Goal: Information Seeking & Learning: Learn about a topic

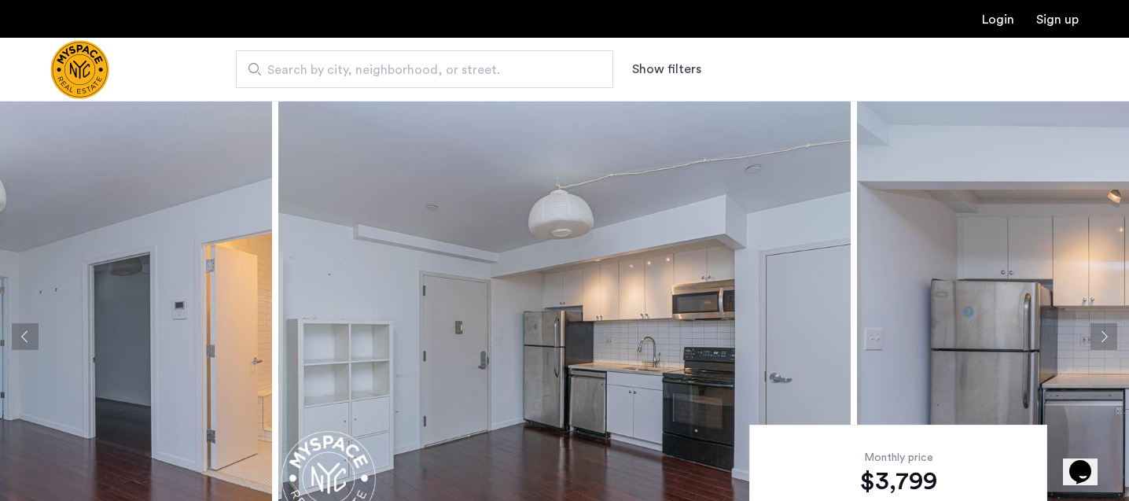
click at [1101, 331] on button "Next apartment" at bounding box center [1103, 336] width 27 height 27
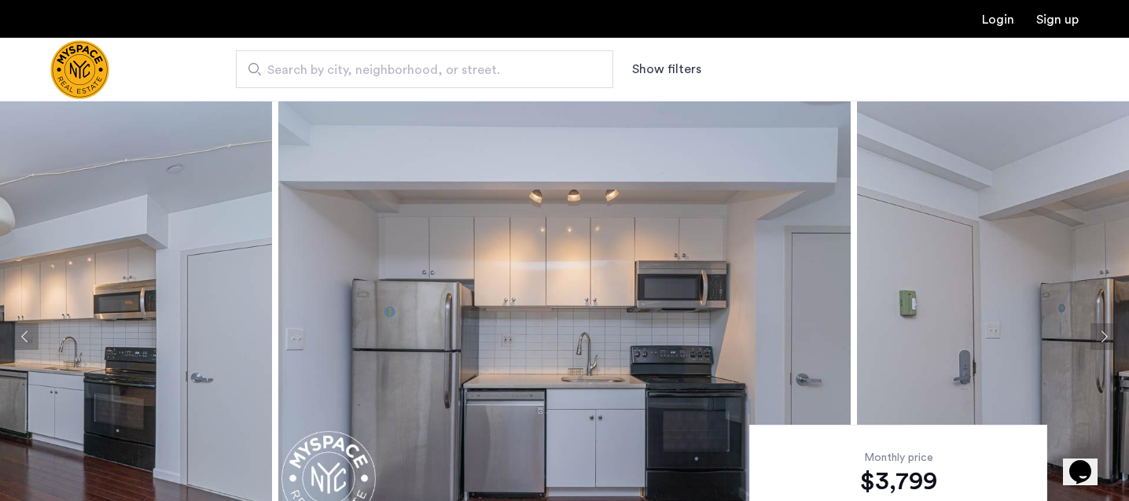
click at [1101, 331] on button "Next apartment" at bounding box center [1103, 336] width 27 height 27
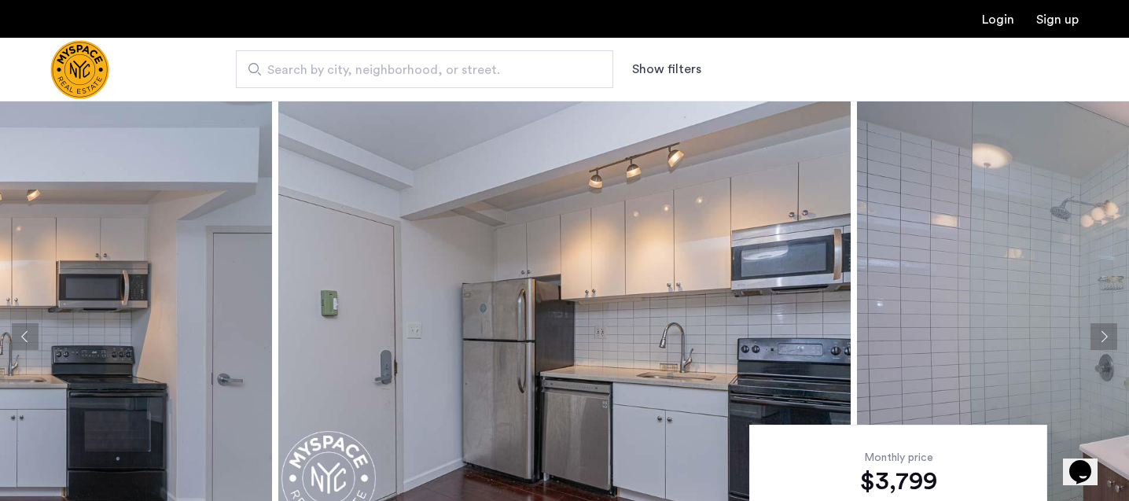
click at [1101, 331] on button "Next apartment" at bounding box center [1103, 336] width 27 height 27
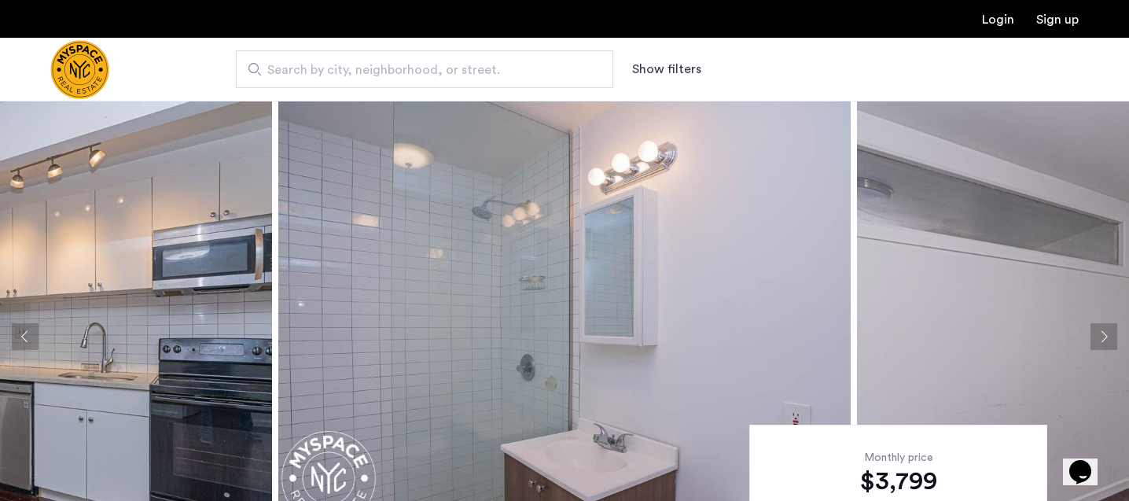
click at [1101, 331] on button "Next apartment" at bounding box center [1103, 336] width 27 height 27
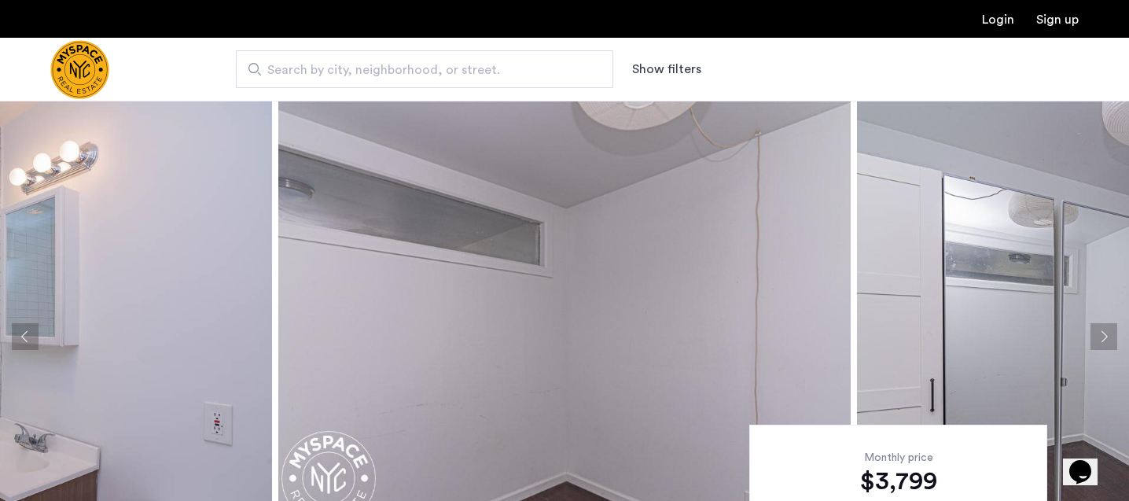
click at [1101, 331] on button "Next apartment" at bounding box center [1103, 336] width 27 height 27
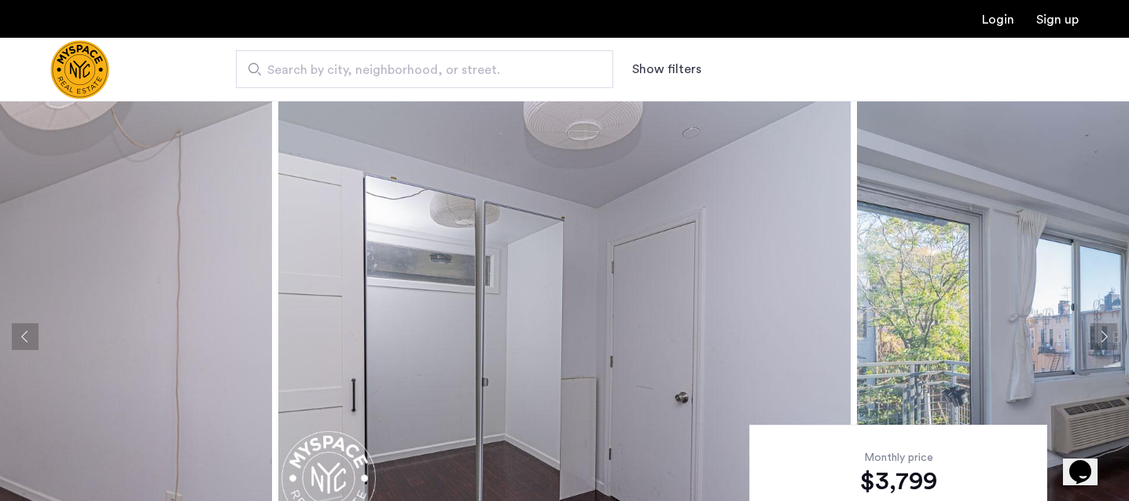
click at [1101, 331] on button "Next apartment" at bounding box center [1103, 336] width 27 height 27
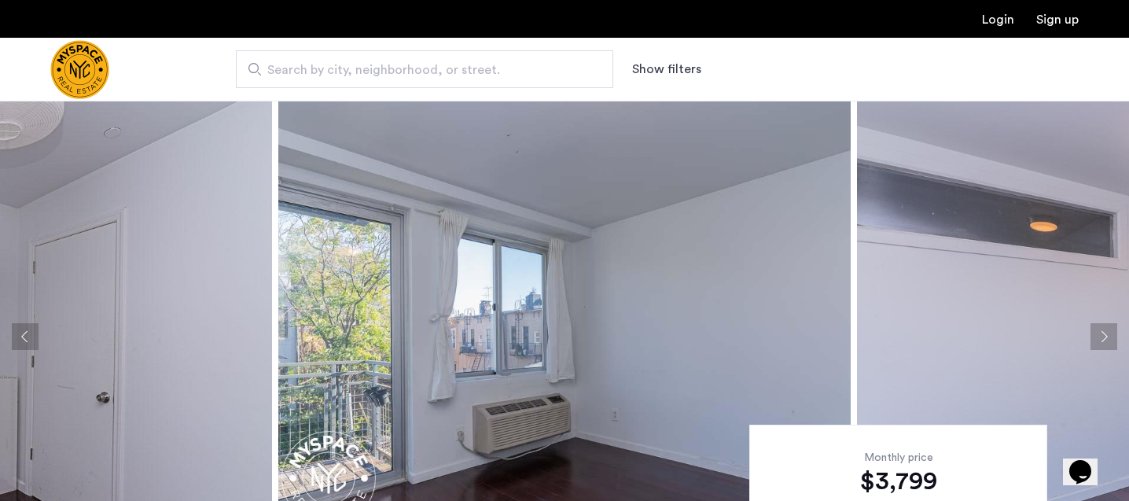
click at [1101, 331] on button "Next apartment" at bounding box center [1103, 336] width 27 height 27
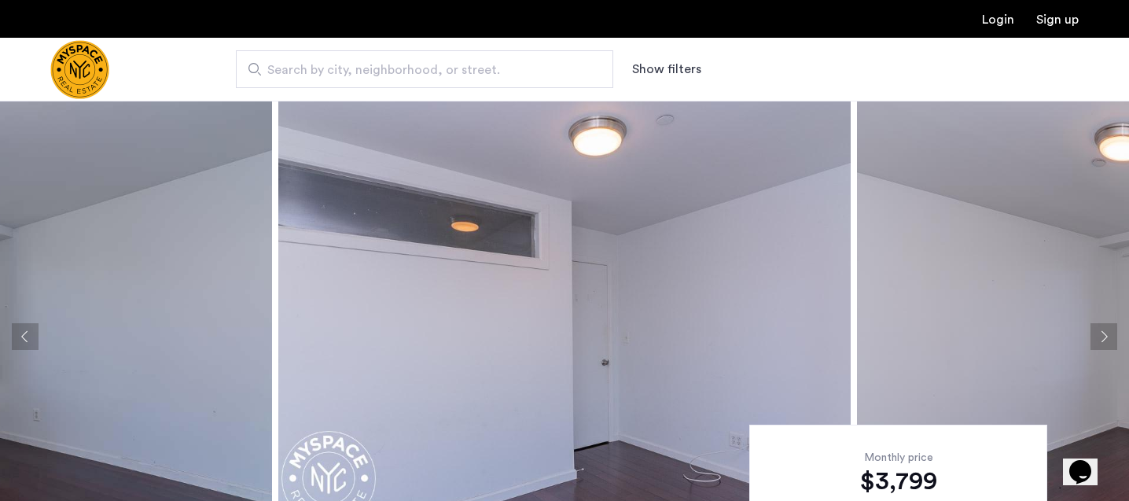
click at [1101, 331] on button "Next apartment" at bounding box center [1103, 336] width 27 height 27
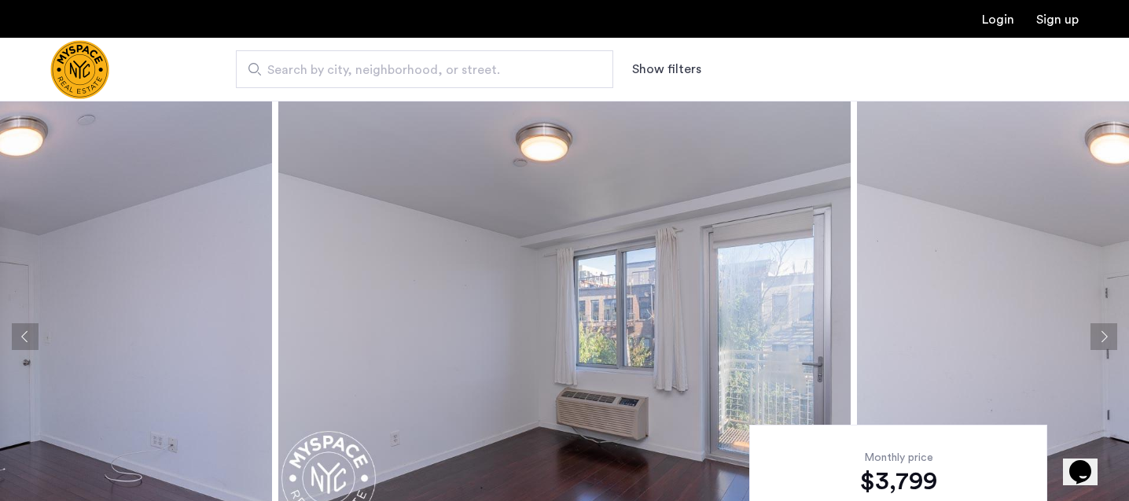
click at [1101, 331] on button "Next apartment" at bounding box center [1103, 336] width 27 height 27
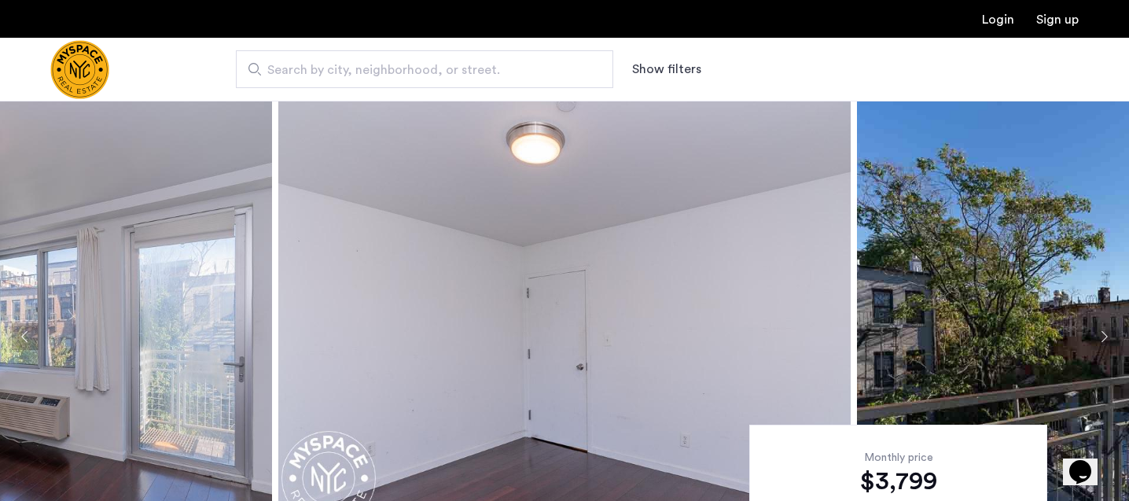
click at [1101, 331] on button "Next apartment" at bounding box center [1103, 336] width 27 height 27
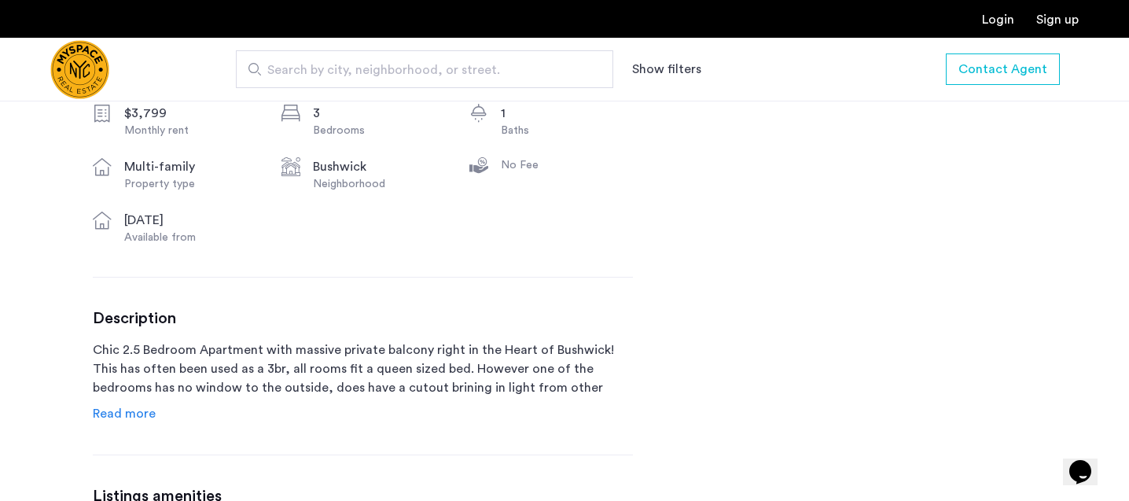
scroll to position [605, 0]
click at [130, 414] on span "Read more" at bounding box center [124, 412] width 63 height 13
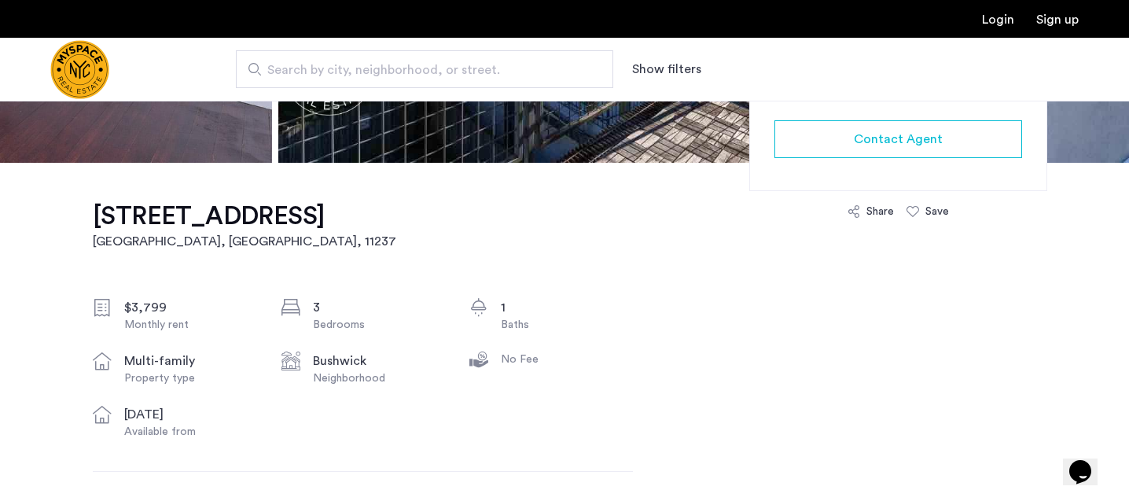
scroll to position [0, 0]
